Goal: Find specific page/section: Find specific page/section

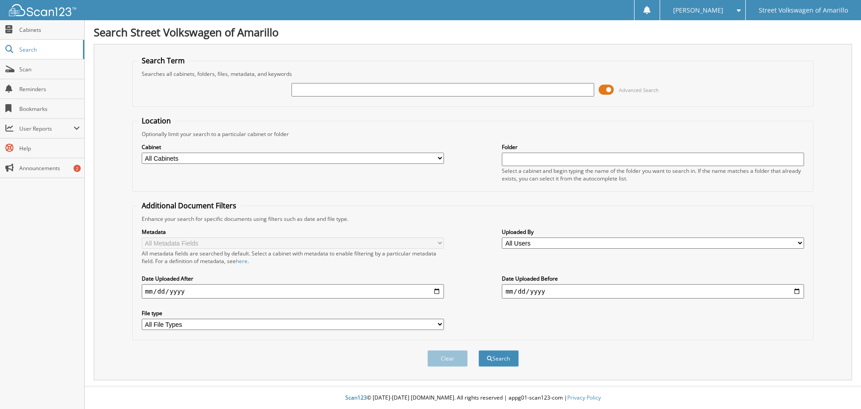
click at [303, 91] on input "text" at bounding box center [442, 89] width 302 height 13
type input "N419896"
click at [479, 350] on button "Search" at bounding box center [499, 358] width 40 height 17
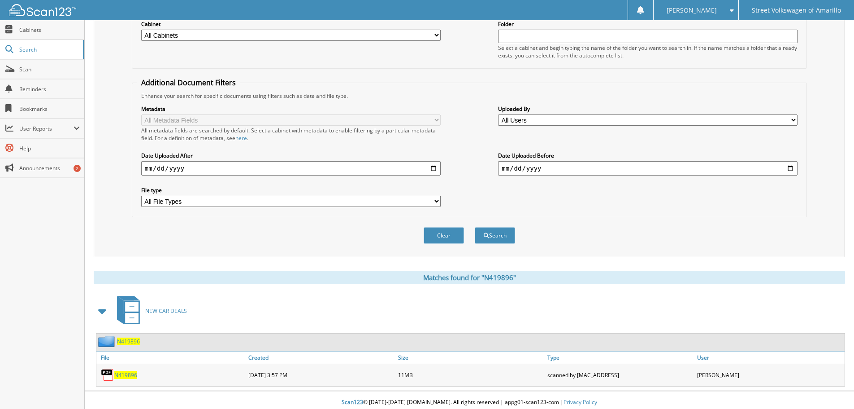
scroll to position [128, 0]
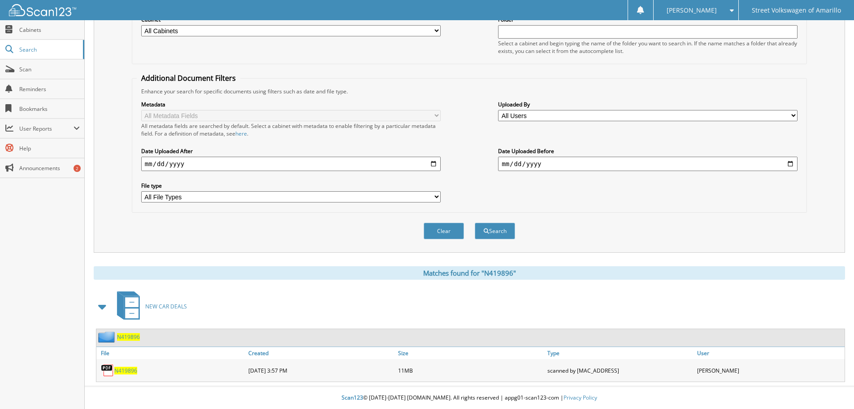
click at [134, 371] on span "N419896" at bounding box center [125, 370] width 23 height 8
